Goal: Obtain resource: Download file/media

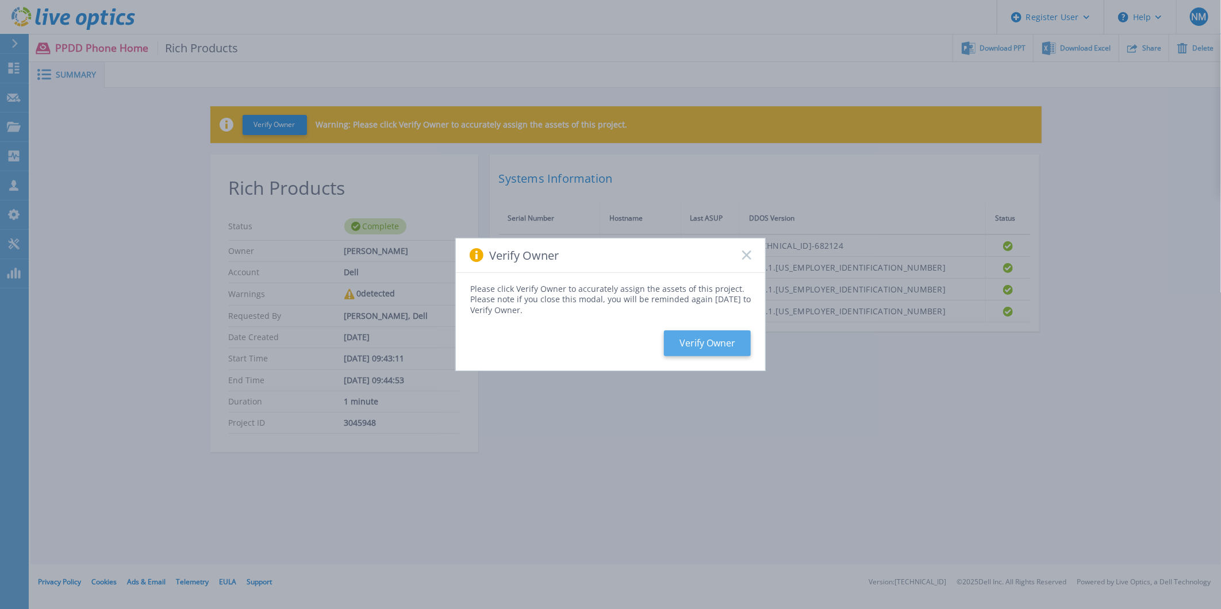
click at [693, 350] on button "Verify Owner" at bounding box center [707, 344] width 87 height 26
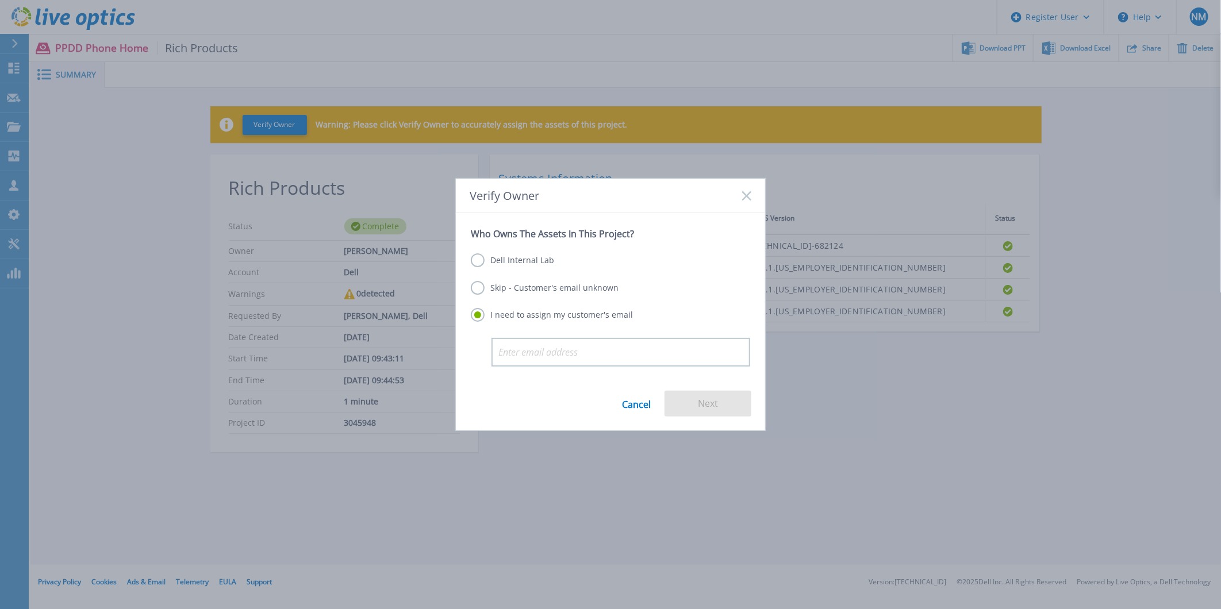
click at [470, 290] on div "Who Owns The Assets In This Project? Dell Internal Lab Skip - Customer's email …" at bounding box center [610, 292] width 309 height 159
click at [480, 285] on label "Skip - Customer's email unknown" at bounding box center [545, 288] width 148 height 14
click at [0, 0] on input "Skip - Customer's email unknown" at bounding box center [0, 0] width 0 height 0
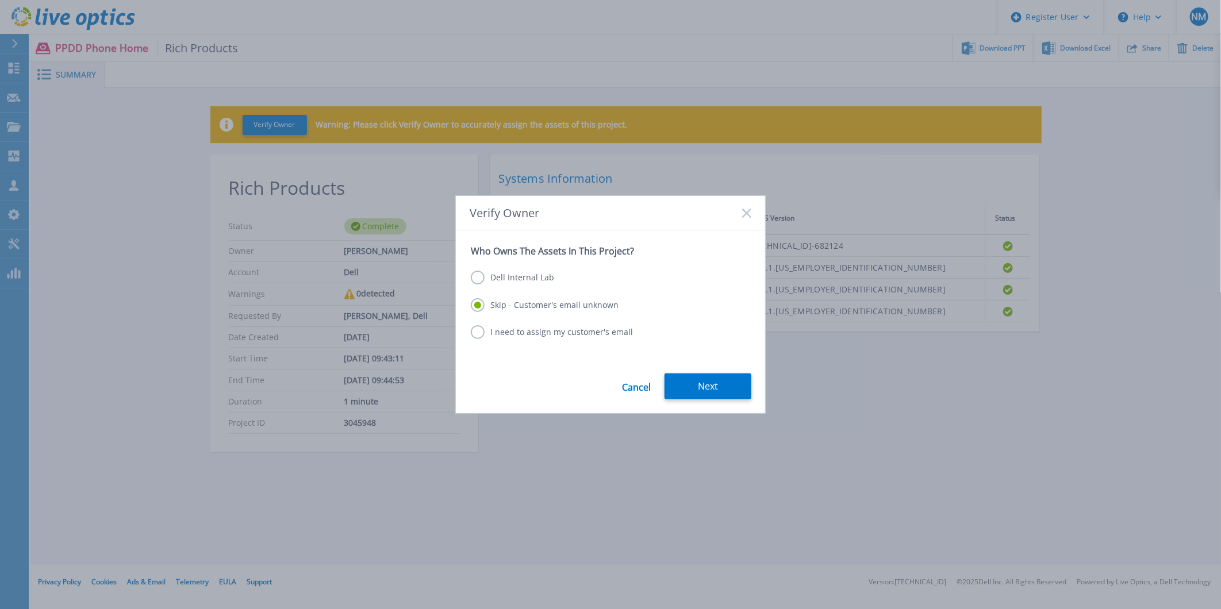
click at [684, 373] on form "Who Owns The Assets In This Project? Dell Internal Lab Skip - Customer's email …" at bounding box center [610, 322] width 309 height 182
click at [683, 379] on button "Next" at bounding box center [708, 387] width 87 height 26
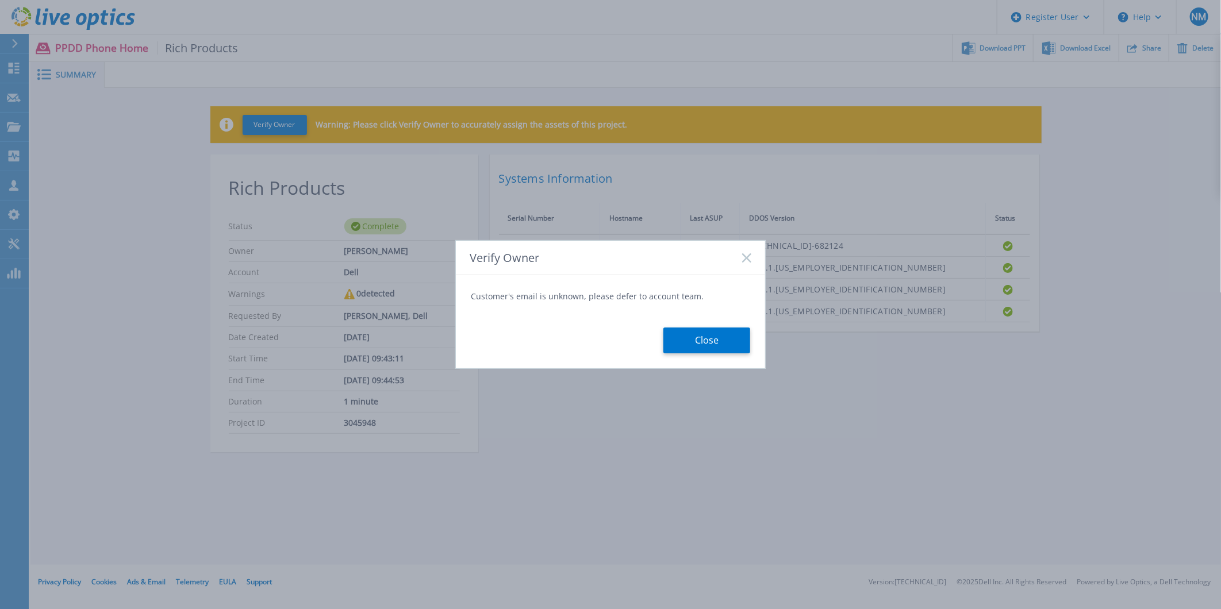
drag, startPoint x: 699, startPoint y: 371, endPoint x: 700, endPoint y: 361, distance: 11.0
click at [699, 368] on div "Verify Owner Customer's email is unknown, please defer to account team. Close" at bounding box center [610, 304] width 1221 height 609
click at [704, 331] on button "Close" at bounding box center [707, 341] width 87 height 26
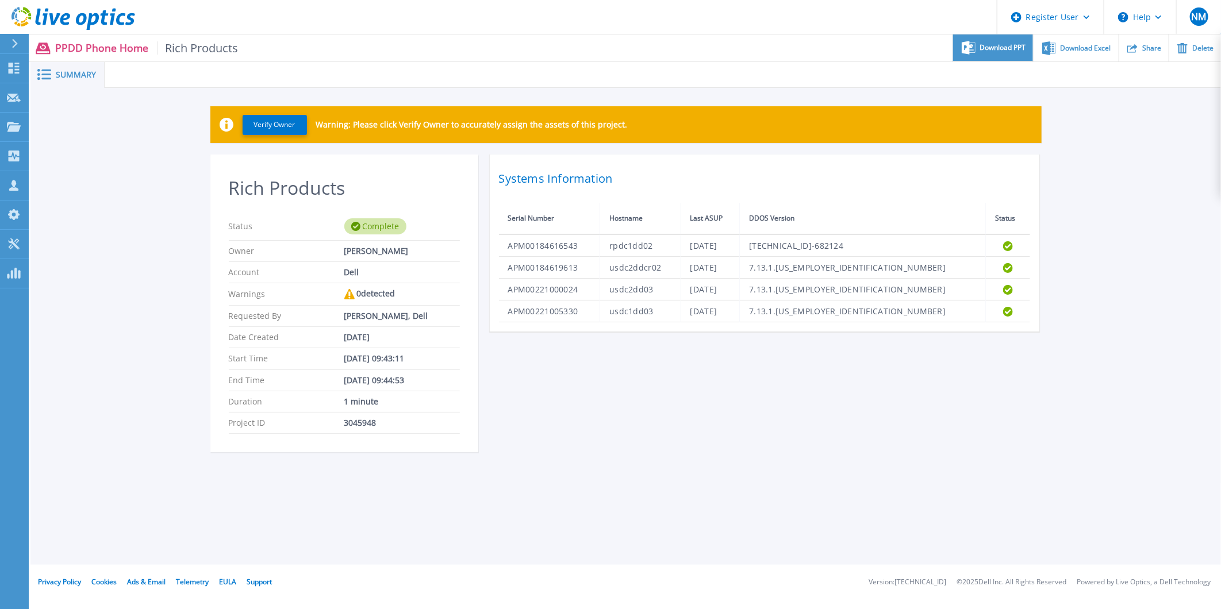
click at [1002, 39] on div "Download PPT" at bounding box center [993, 47] width 80 height 27
drag, startPoint x: 1147, startPoint y: 137, endPoint x: 1129, endPoint y: 125, distance: 21.7
click at [1147, 137] on div "Verify Owner Warning: Please click Verify Owner to accurately assign the assets…" at bounding box center [625, 286] width 1191 height 396
click at [1082, 47] on span "Download Excel" at bounding box center [1086, 47] width 51 height 7
